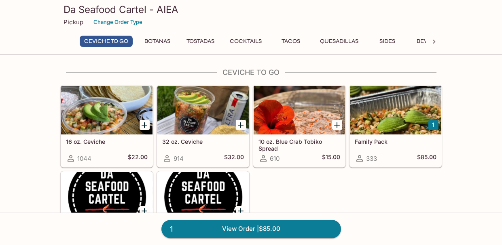
scroll to position [57, 0]
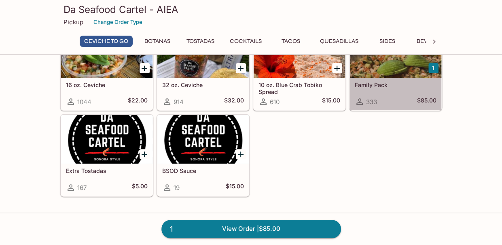
click at [419, 92] on div "Family Pack 333 $85.00" at bounding box center [395, 94] width 91 height 32
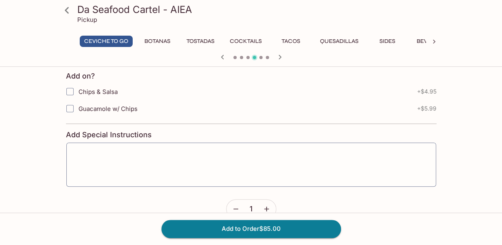
scroll to position [187, 0]
click at [261, 203] on button "button" at bounding box center [266, 208] width 19 height 19
click at [249, 225] on button "Add to Order $170.00" at bounding box center [251, 229] width 180 height 18
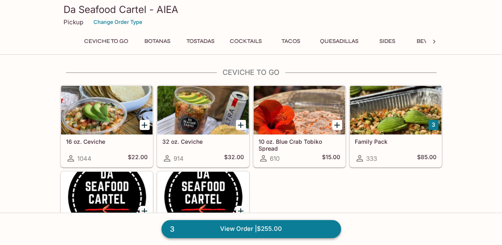
scroll to position [14, 0]
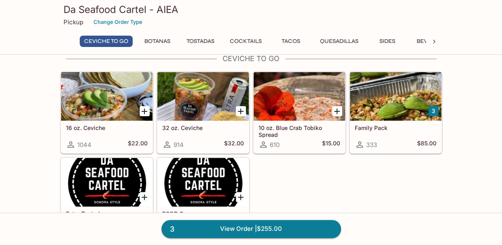
click at [433, 110] on button "3" at bounding box center [434, 111] width 10 height 10
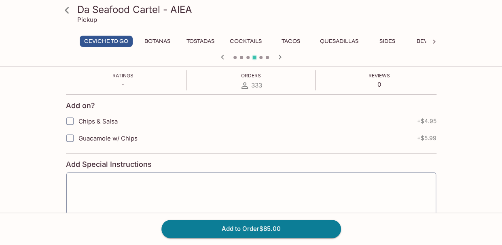
scroll to position [202, 0]
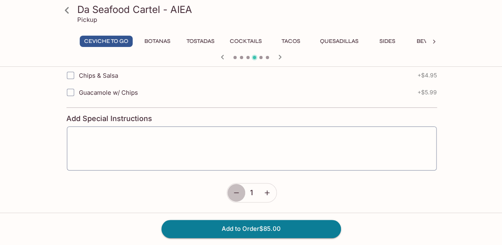
drag, startPoint x: 210, startPoint y: 180, endPoint x: 237, endPoint y: 199, distance: 32.8
click at [237, 199] on button "button" at bounding box center [236, 192] width 19 height 19
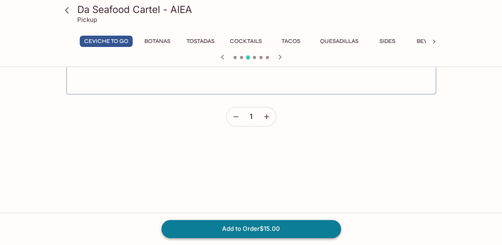
click at [227, 234] on button "Add to Order $15.00" at bounding box center [251, 229] width 180 height 18
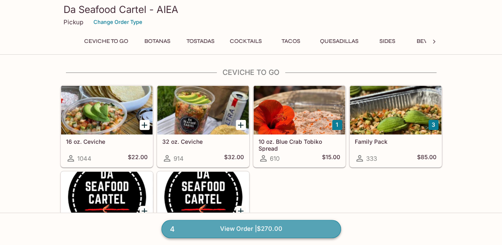
click at [240, 224] on link "4 View Order | $270.00" at bounding box center [251, 229] width 180 height 18
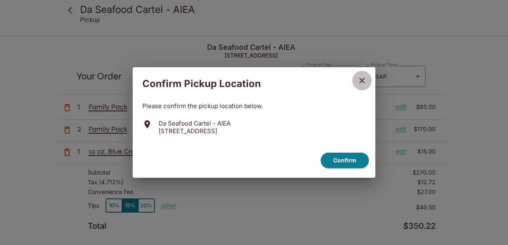
click at [362, 80] on icon "close" at bounding box center [362, 81] width 10 height 10
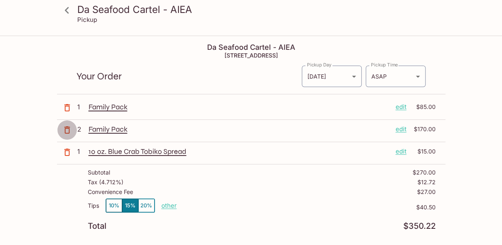
click at [68, 125] on icon "button" at bounding box center [67, 130] width 10 height 10
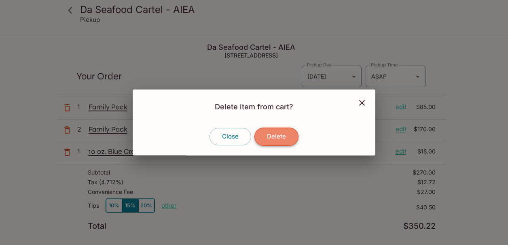
click at [272, 132] on button "Delete" at bounding box center [277, 136] width 44 height 18
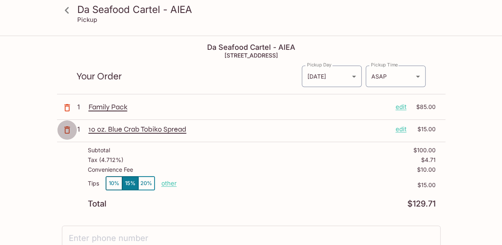
click at [64, 134] on icon "button" at bounding box center [67, 130] width 10 height 10
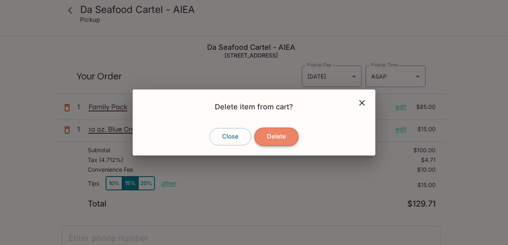
click at [278, 130] on button "Delete" at bounding box center [277, 136] width 44 height 18
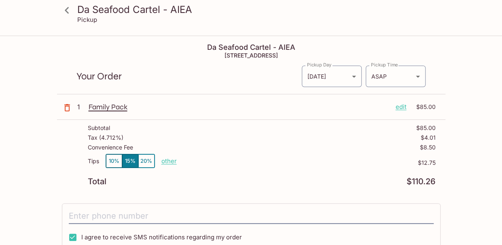
scroll to position [38, 0]
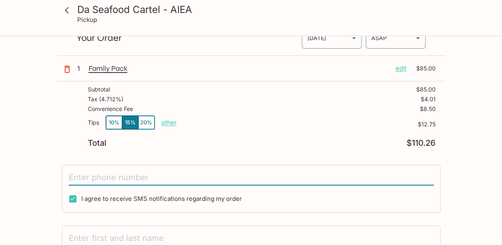
click at [236, 178] on input "tel" at bounding box center [251, 177] width 365 height 15
type input "[PHONE_NUMBER]"
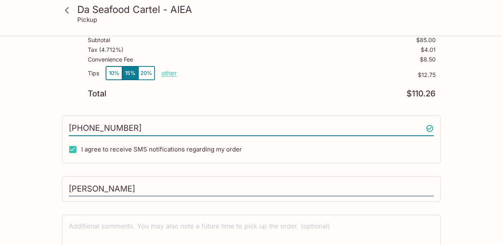
scroll to position [89, 0]
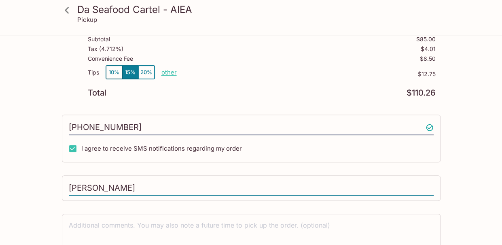
click at [181, 181] on input "[PERSON_NAME]" at bounding box center [251, 188] width 365 height 15
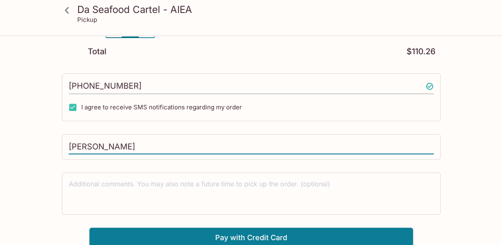
type input "[PERSON_NAME]"
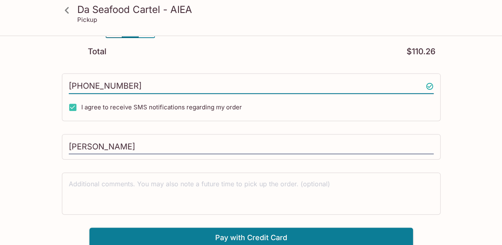
click at [211, 86] on input "[PHONE_NUMBER]" at bounding box center [251, 86] width 365 height 15
type input "[PHONE_NUMBER]"
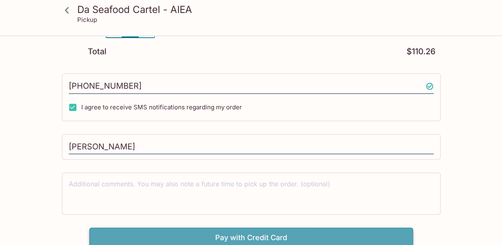
click at [212, 236] on button "Pay with Credit Card" at bounding box center [251, 237] width 324 height 20
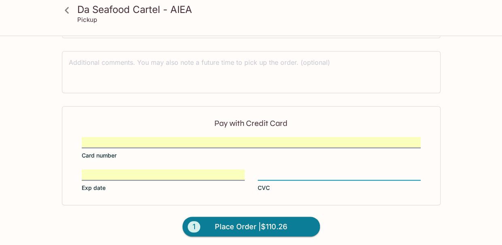
scroll to position [0, 0]
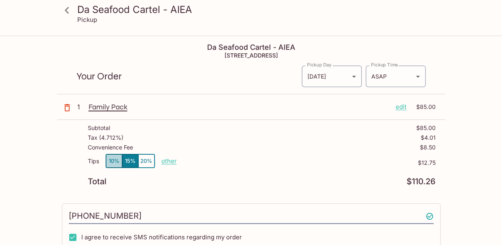
click at [108, 161] on button "10%" at bounding box center [114, 160] width 16 height 13
click at [172, 161] on p "other" at bounding box center [168, 161] width 15 height 8
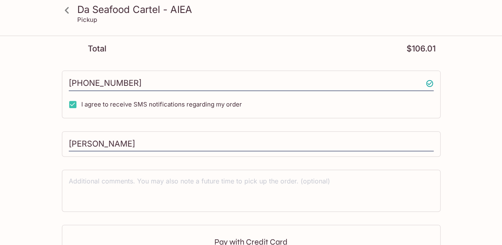
scroll to position [251, 0]
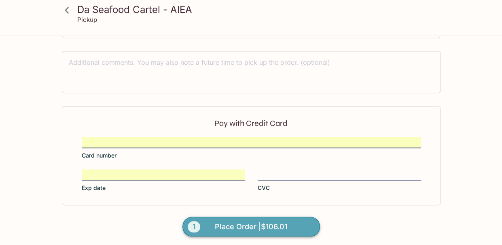
click at [243, 223] on span "Place Order | $106.01" at bounding box center [251, 226] width 72 height 13
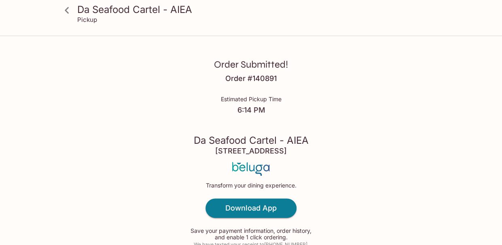
scroll to position [48, 0]
